Goal: Use online tool/utility: Utilize a website feature to perform a specific function

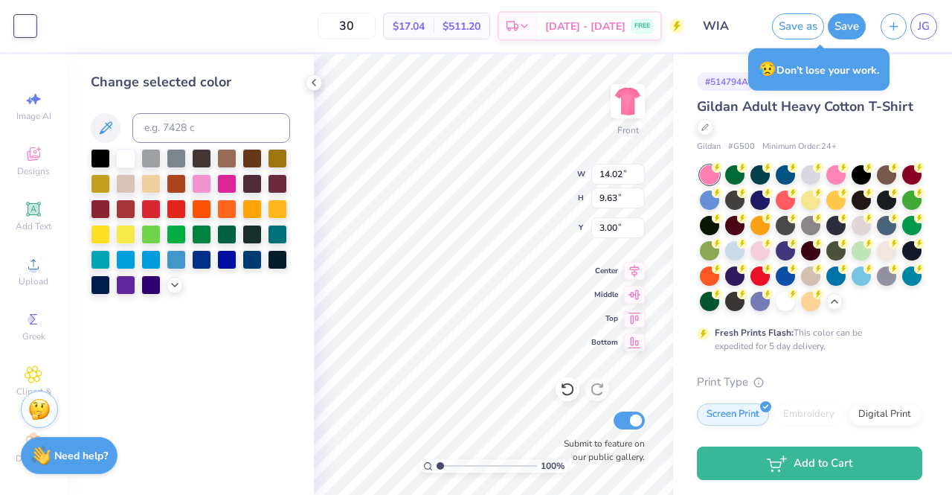
scroll to position [42, 0]
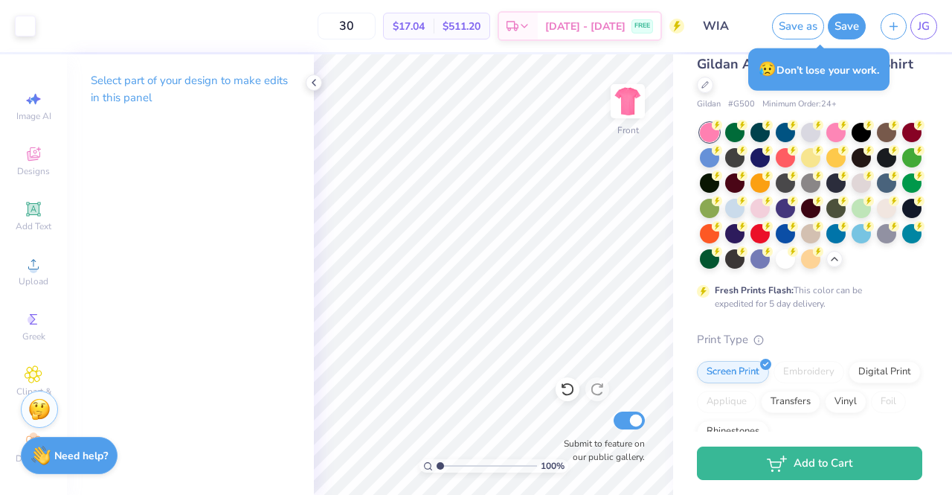
type input "1.00805492551327"
type textarea "x"
type input "1.01135864567652"
type textarea "x"
type input "1.0162116877868"
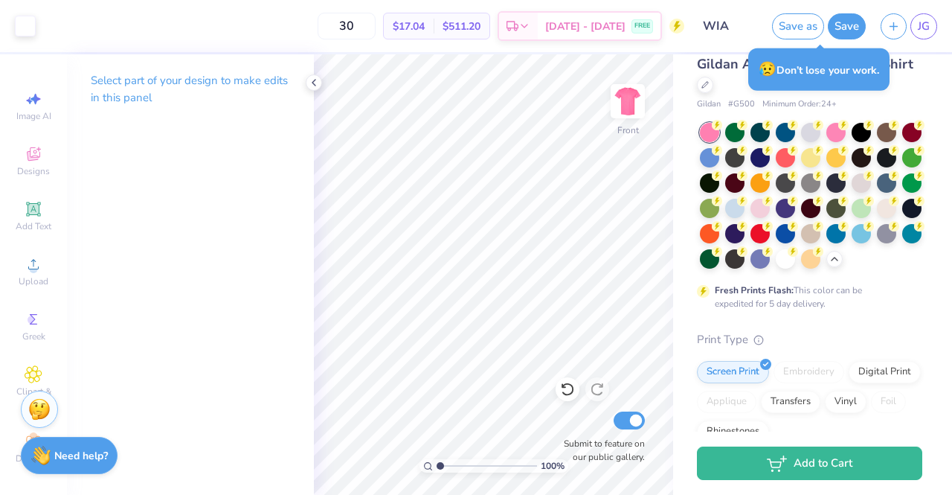
type textarea "x"
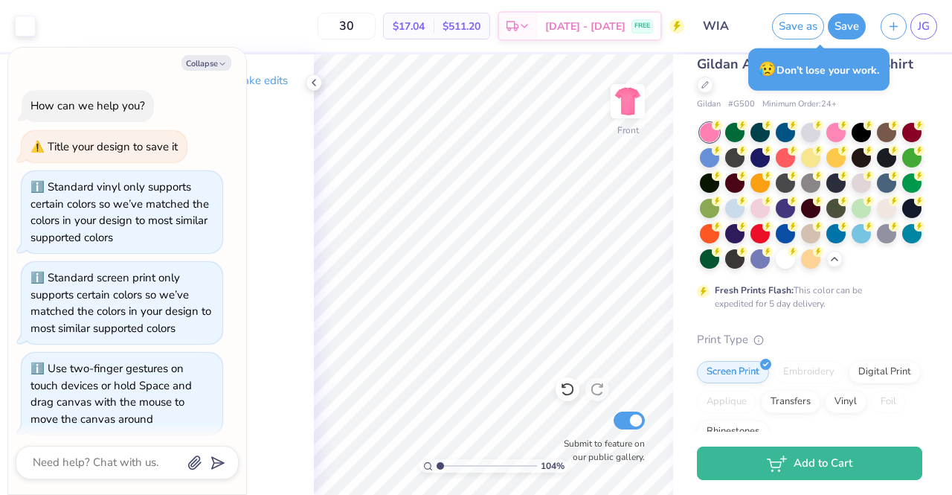
scroll to position [7, 0]
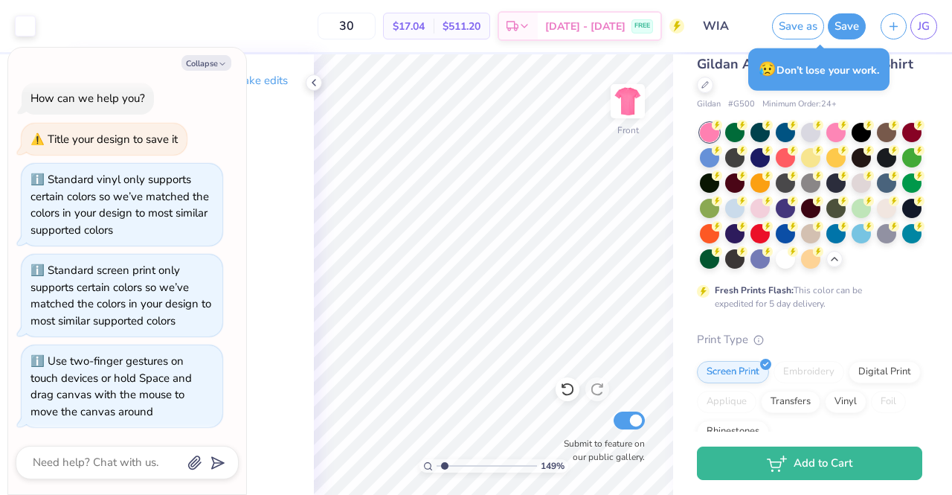
type input "1.48983543414781"
type textarea "x"
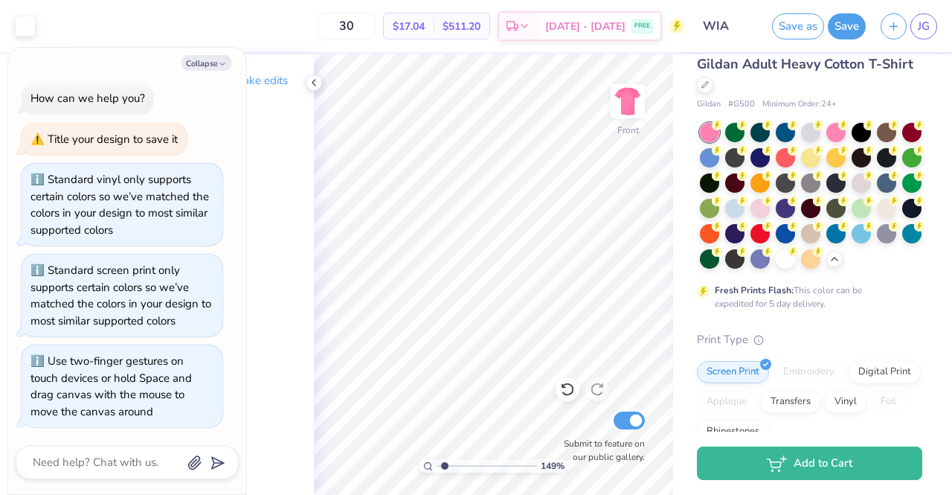
type input "1.48983543414781"
type textarea "x"
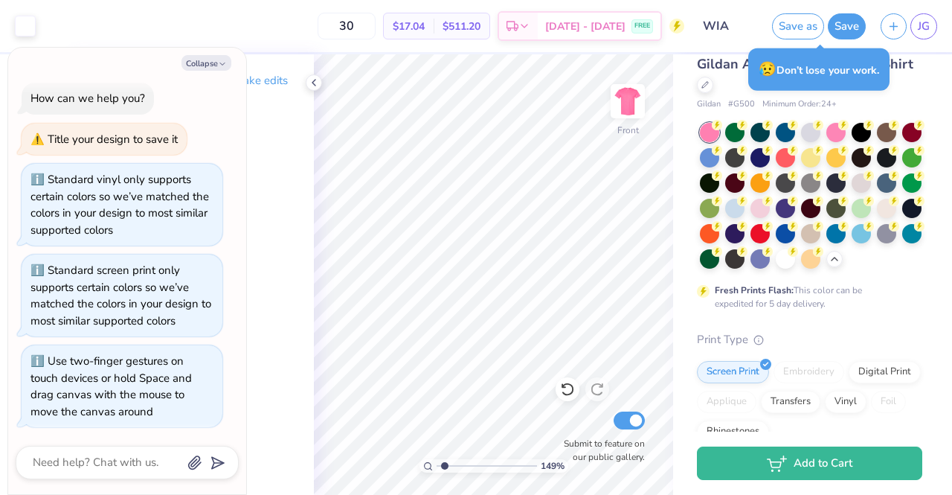
type input "1.48983543414781"
type textarea "x"
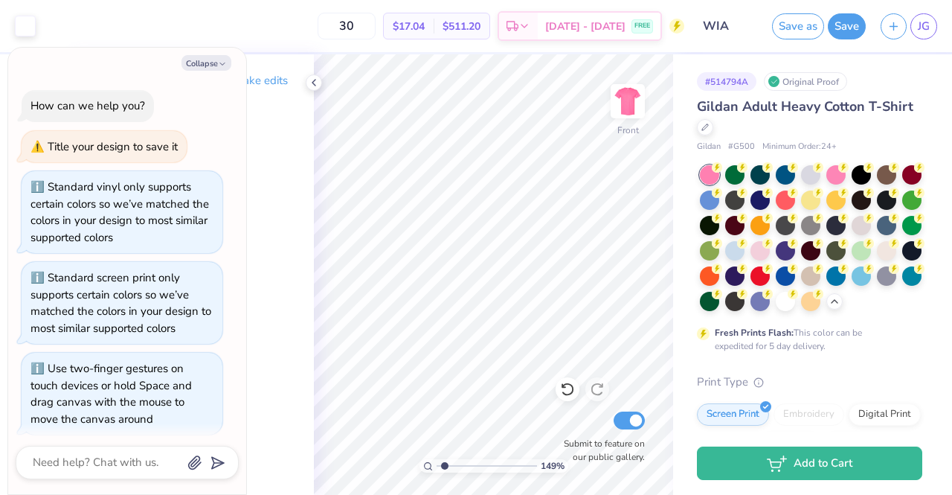
type input "1.48983543414781"
type textarea "x"
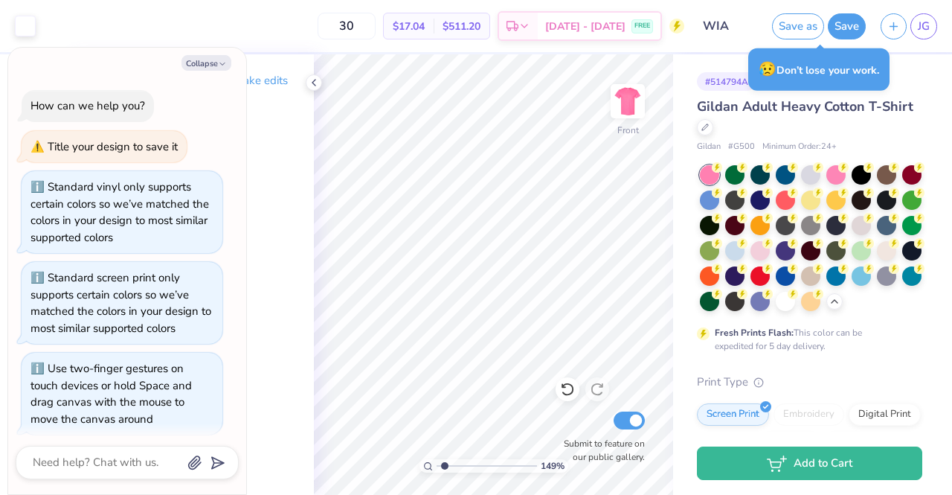
scroll to position [7, 0]
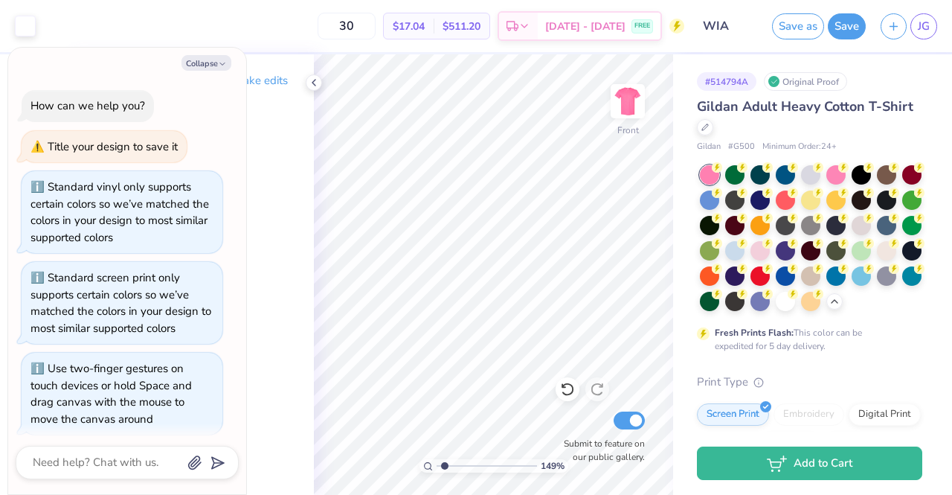
scroll to position [7, 0]
